Goal: Task Accomplishment & Management: Manage account settings

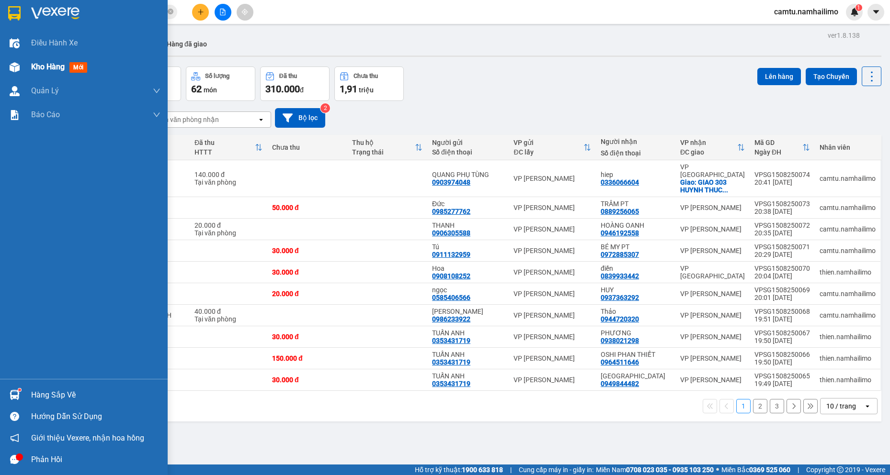
click at [18, 70] on img at bounding box center [15, 67] width 10 height 10
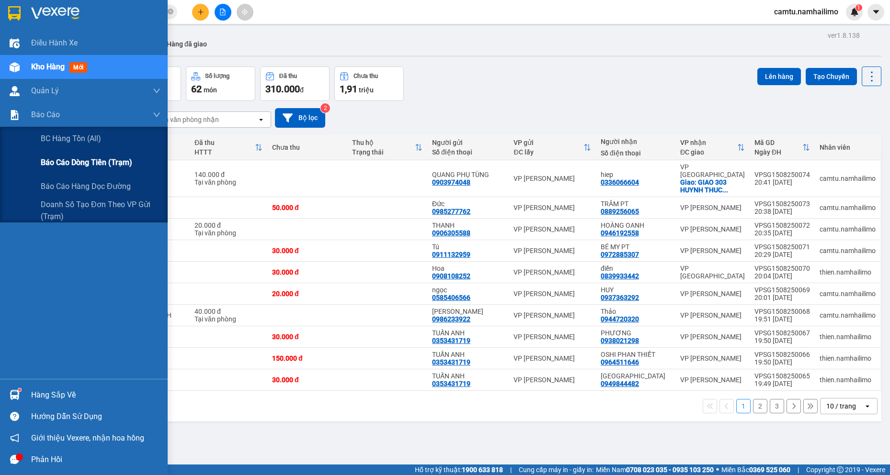
click at [59, 159] on span "Báo cáo dòng tiền (trạm)" at bounding box center [86, 163] width 91 height 12
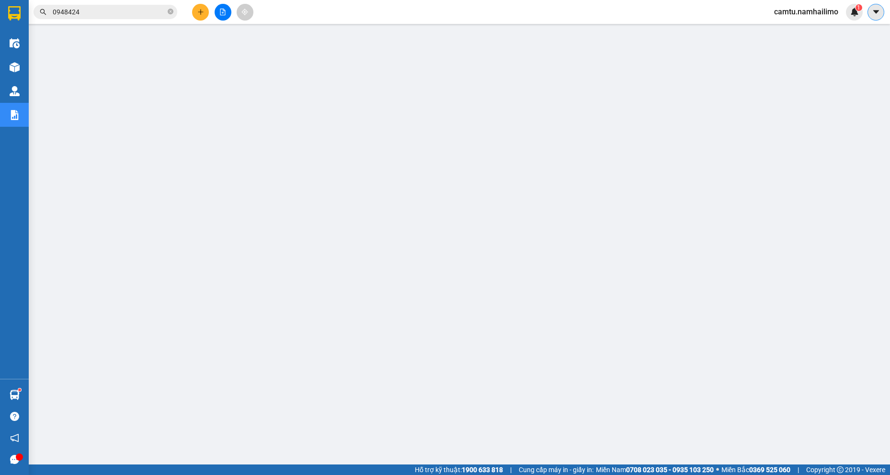
click at [872, 13] on icon "caret-down" at bounding box center [875, 12] width 9 height 9
click at [832, 13] on span "camtu.namhailimo" at bounding box center [805, 12] width 79 height 12
click at [800, 27] on span "Đăng xuất" at bounding box center [810, 29] width 59 height 11
